Goal: Navigation & Orientation: Find specific page/section

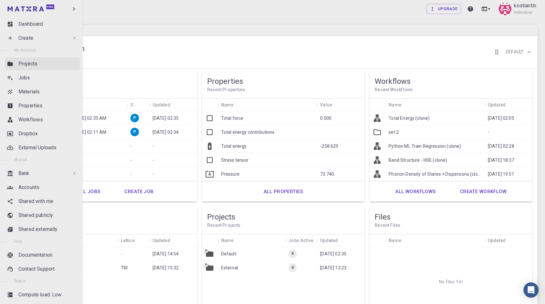
click at [40, 66] on div "Projects" at bounding box center [49, 64] width 62 height 8
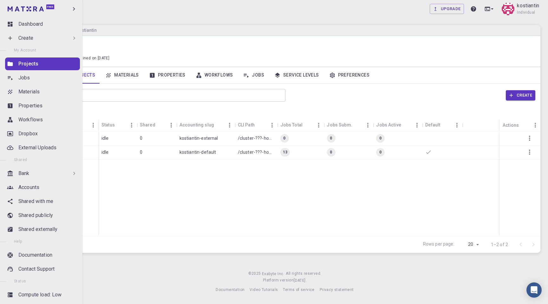
scroll to position [12, 0]
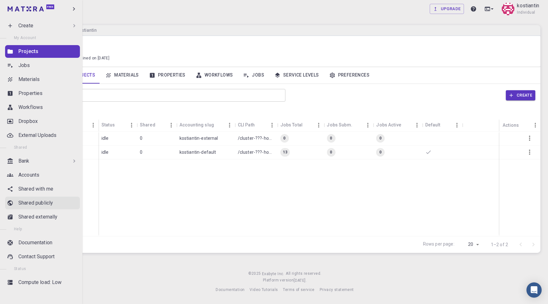
click at [51, 209] on link "Shared publicly" at bounding box center [42, 202] width 75 height 13
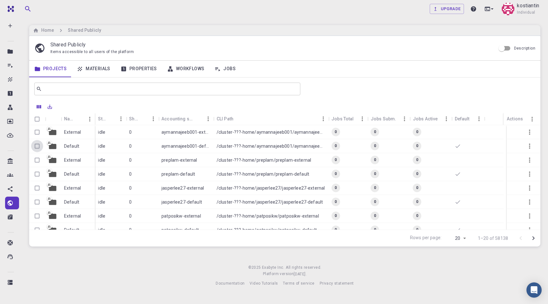
click at [38, 148] on input "Select row" at bounding box center [37, 146] width 12 height 12
checkbox input "true"
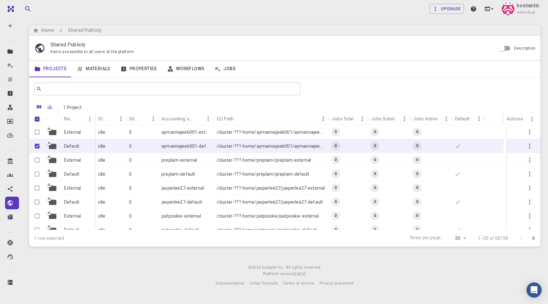
click at [38, 148] on input "Unselect row" at bounding box center [37, 146] width 12 height 12
checkbox input "false"
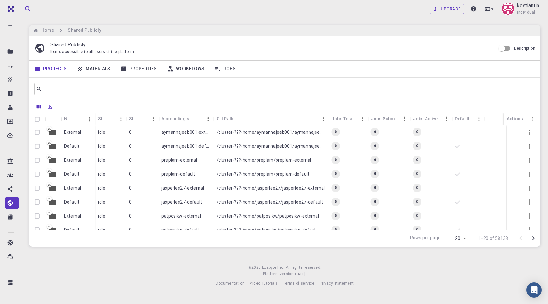
click at [39, 162] on input "Select row" at bounding box center [37, 160] width 12 height 12
checkbox input "true"
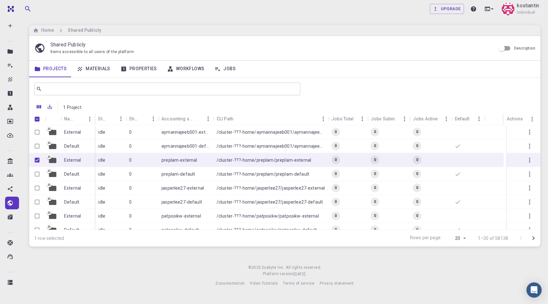
click at [39, 162] on input "Unselect row" at bounding box center [37, 160] width 12 height 12
checkbox input "false"
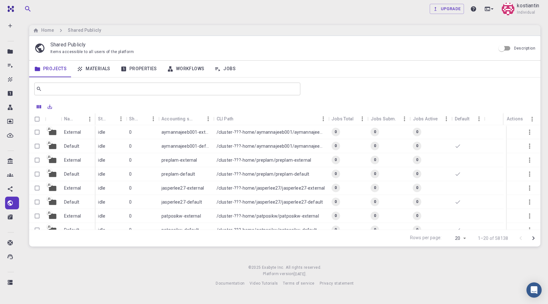
click at [37, 159] on input "Select row" at bounding box center [37, 160] width 12 height 12
checkbox input "true"
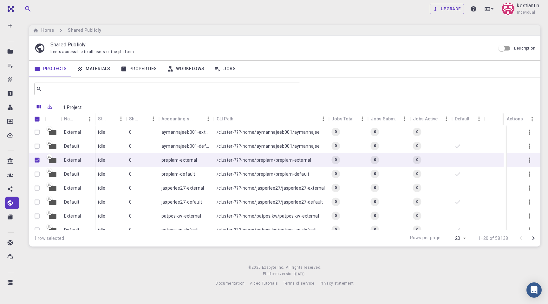
click at [98, 68] on link "Materials" at bounding box center [94, 69] width 44 height 16
